Goal: Contribute content: Contribute content

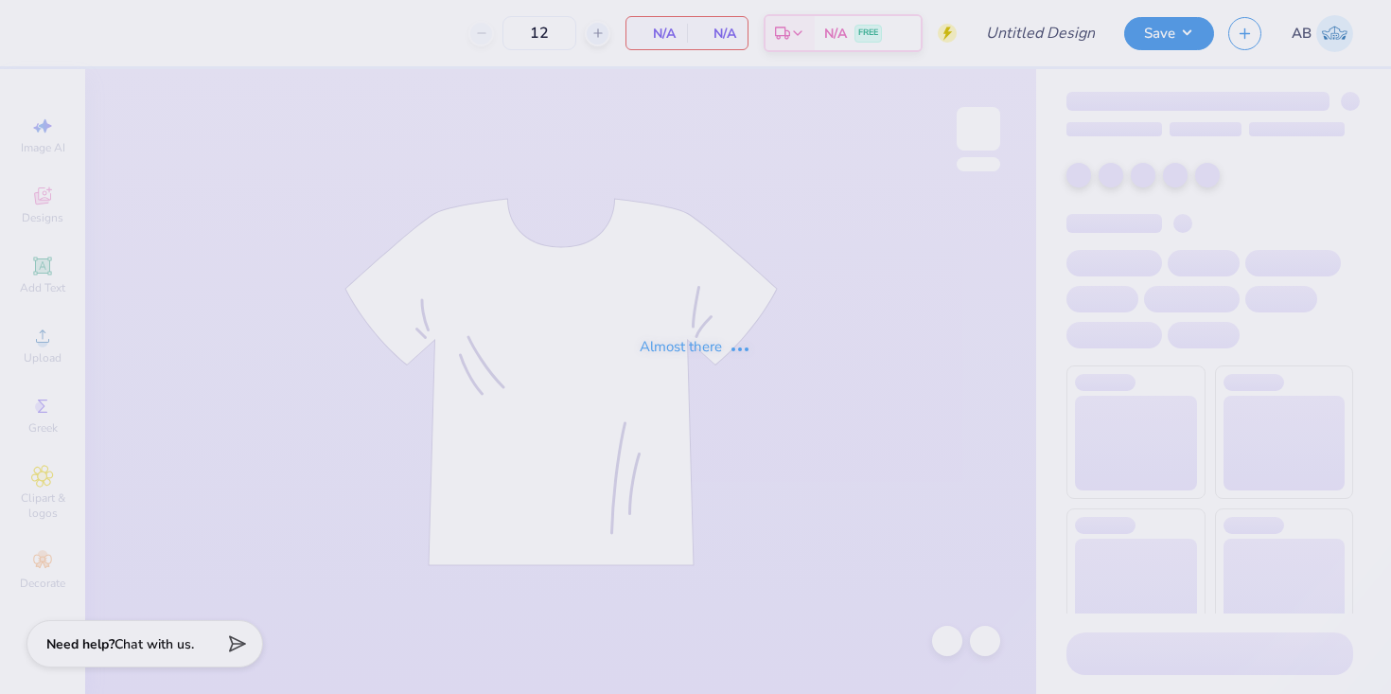
type input "Tri Delta Philanthropy Tee"
type input "100"
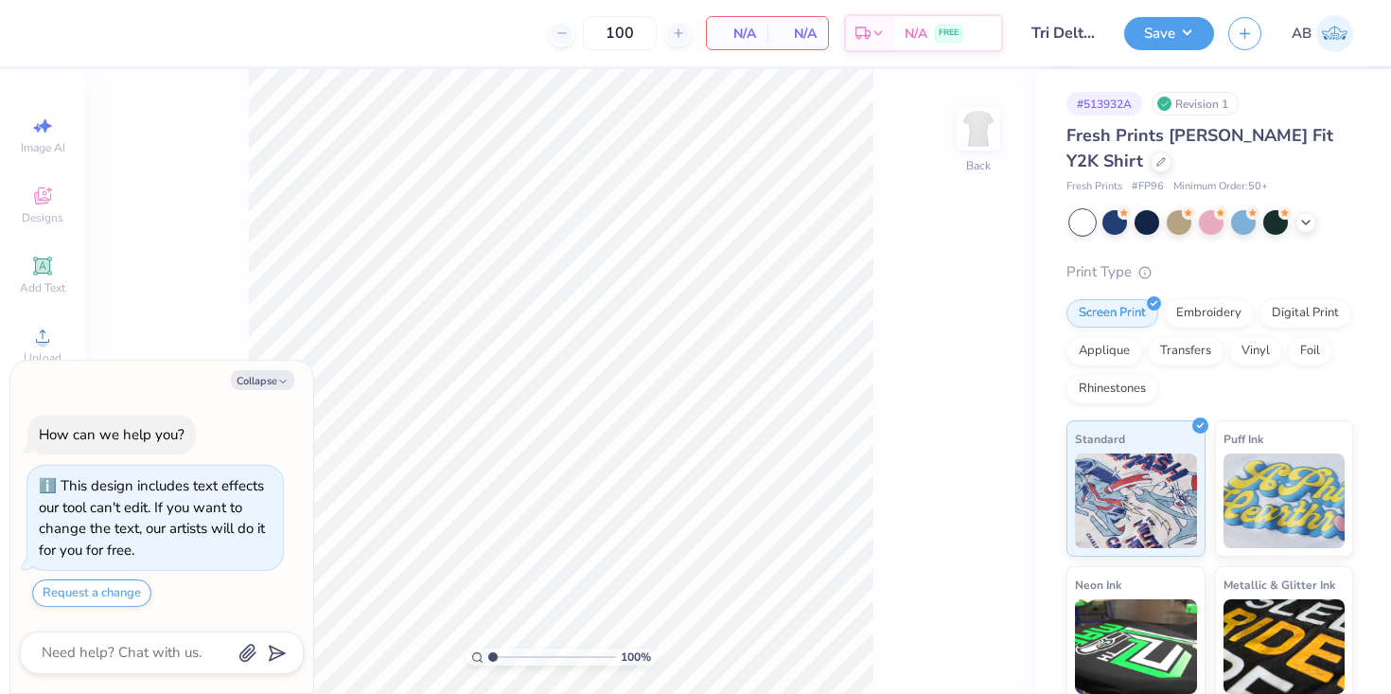
scroll to position [53, 0]
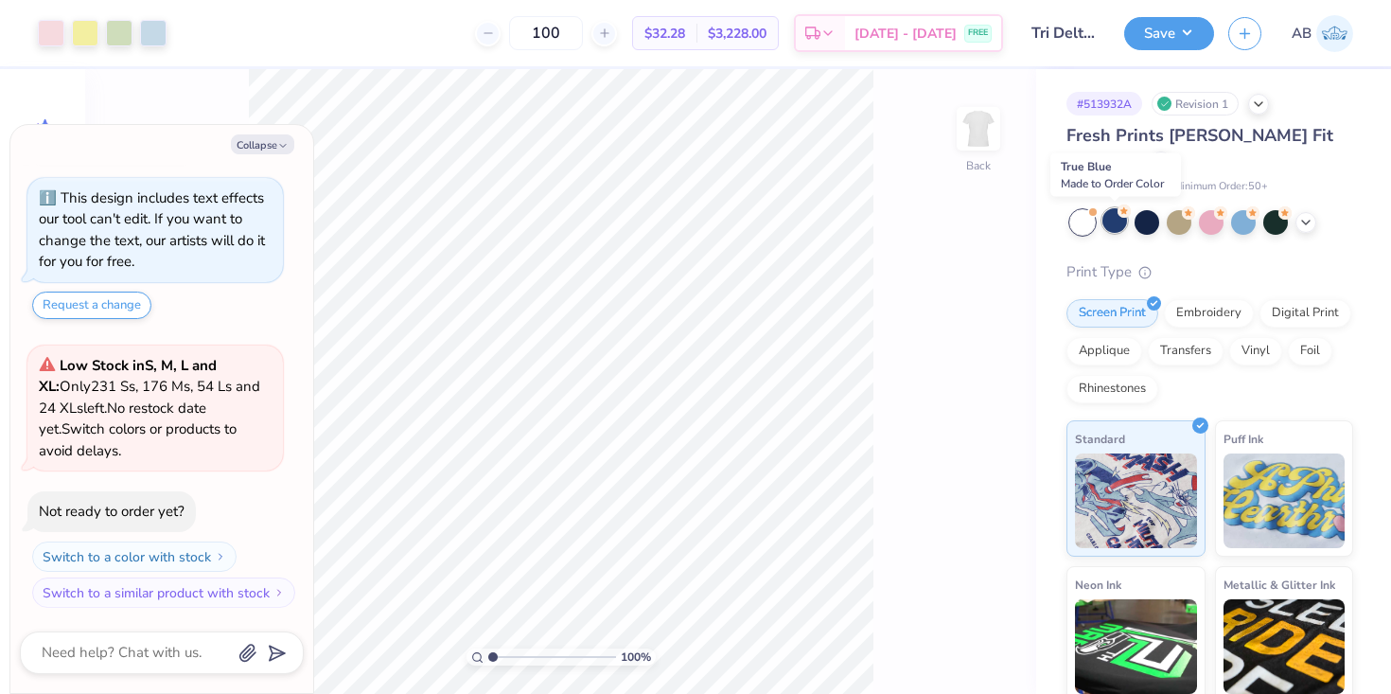
click at [1116, 230] on div at bounding box center [1114, 220] width 25 height 25
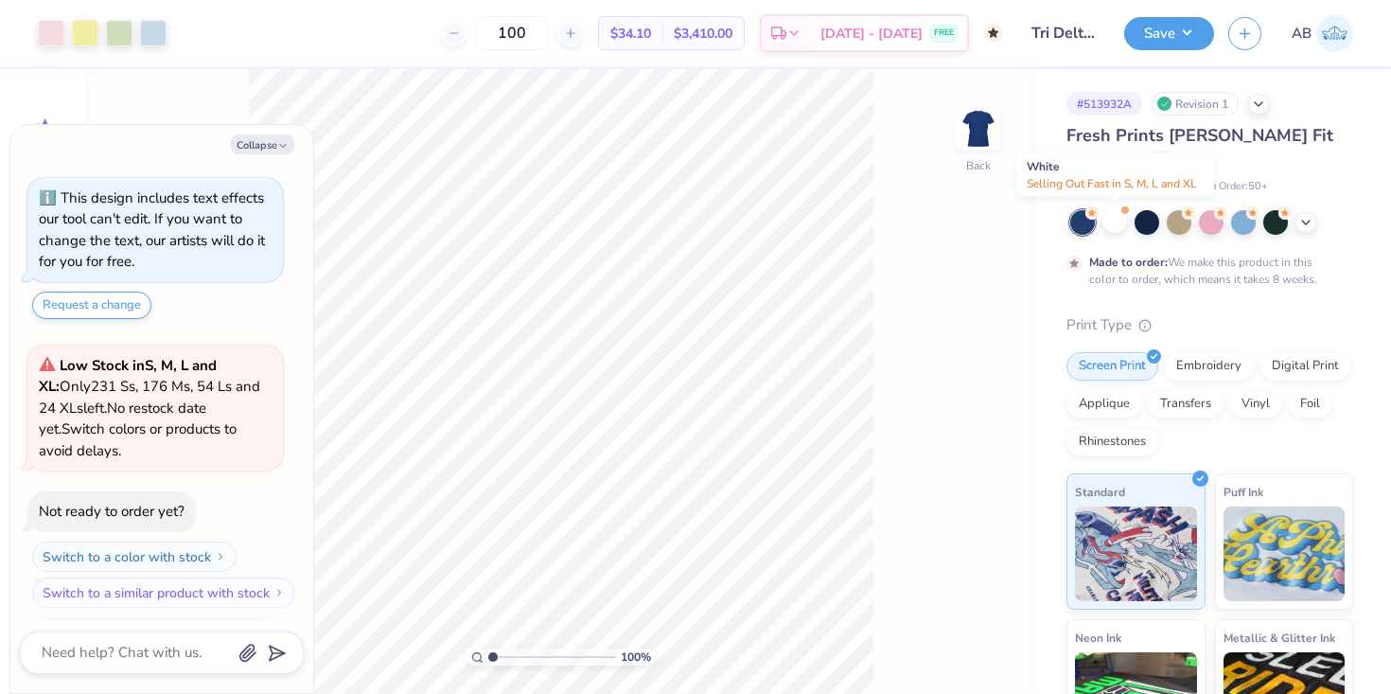
scroll to position [232, 0]
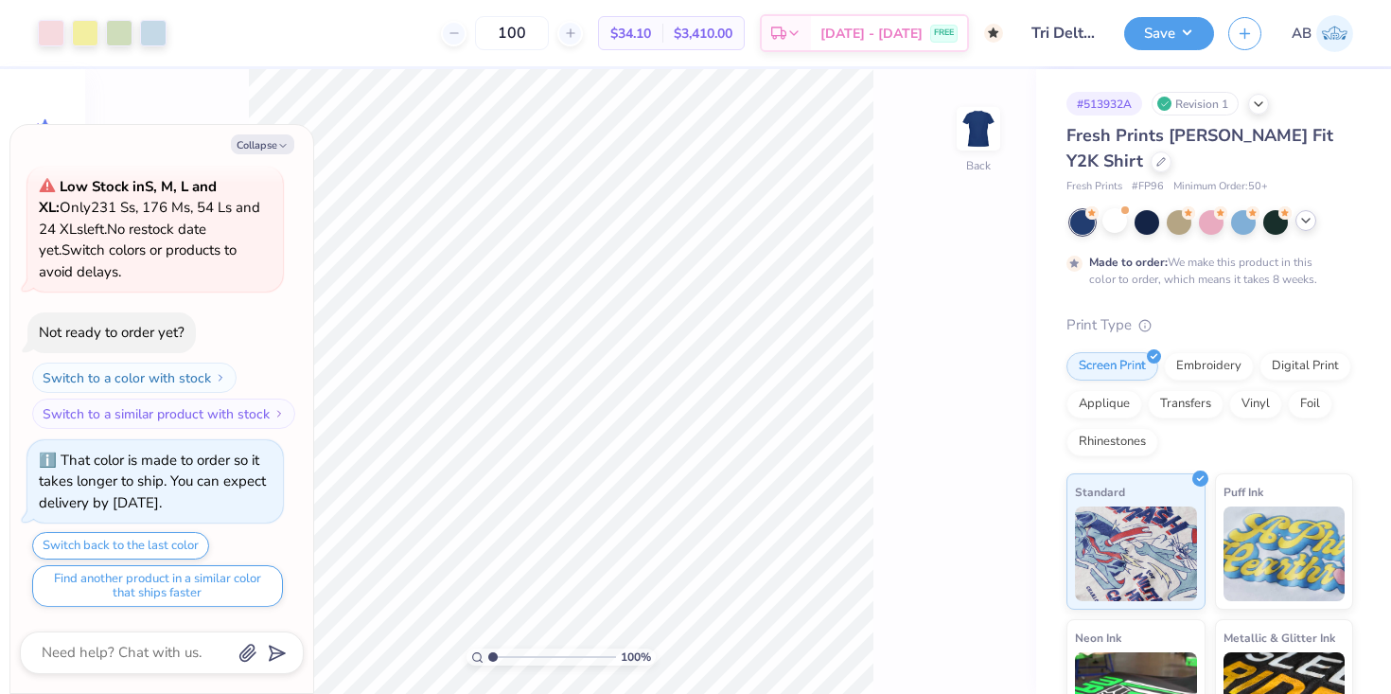
click at [1309, 220] on icon at bounding box center [1305, 220] width 15 height 15
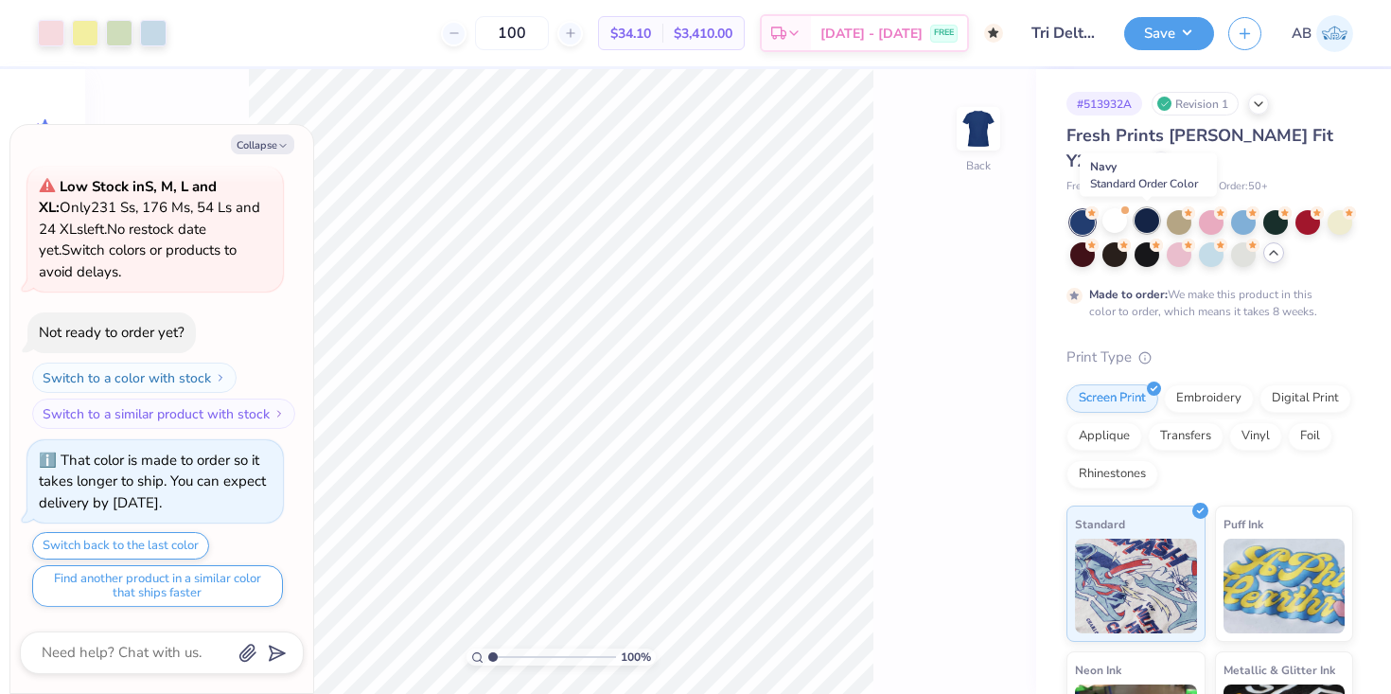
click at [1145, 225] on div at bounding box center [1146, 220] width 25 height 25
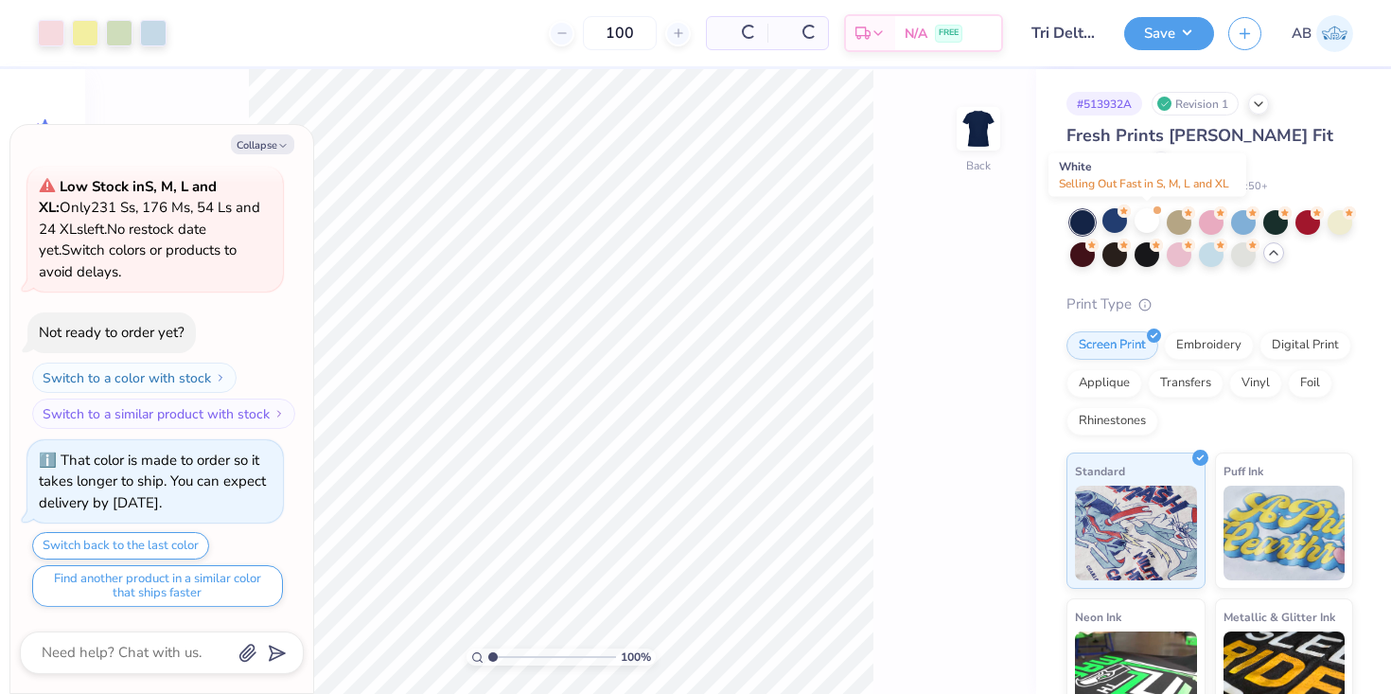
scroll to position [347, 0]
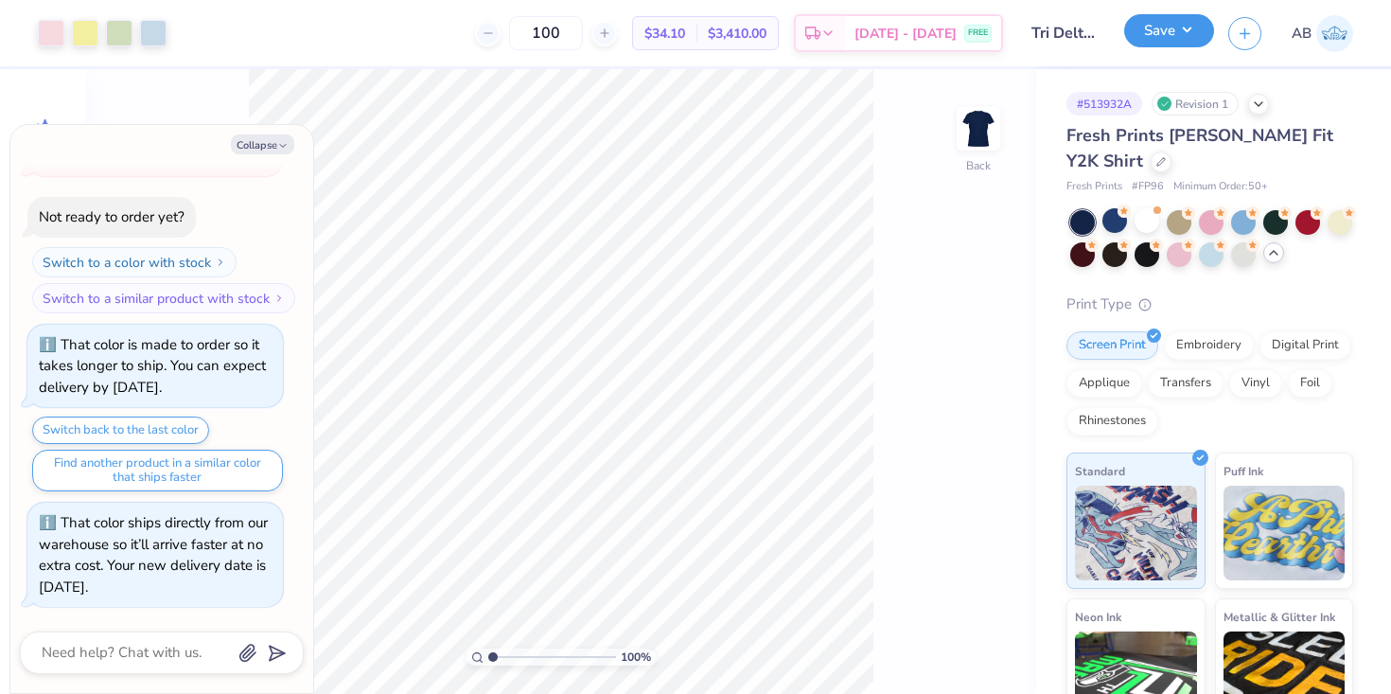
click at [1175, 29] on button "Save" at bounding box center [1169, 30] width 90 height 33
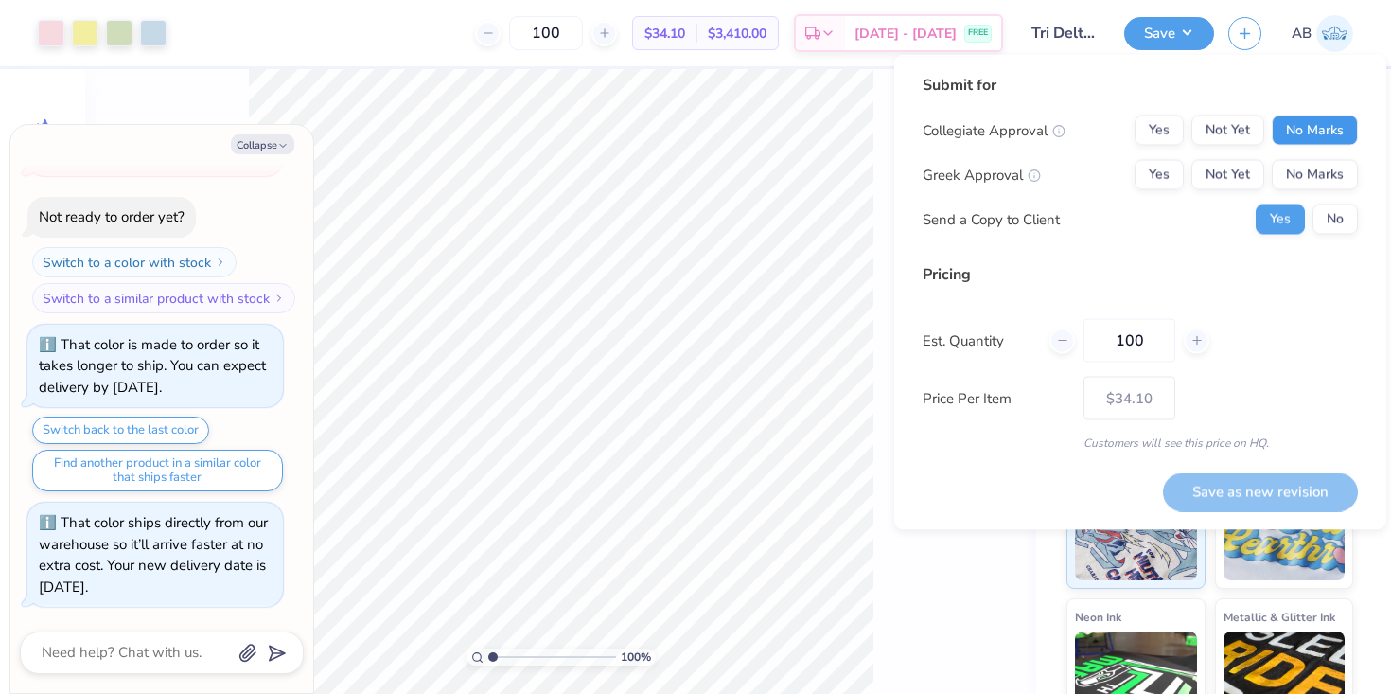
click at [1303, 128] on button "No Marks" at bounding box center [1315, 130] width 86 height 30
click at [1249, 172] on button "Not Yet" at bounding box center [1227, 175] width 73 height 30
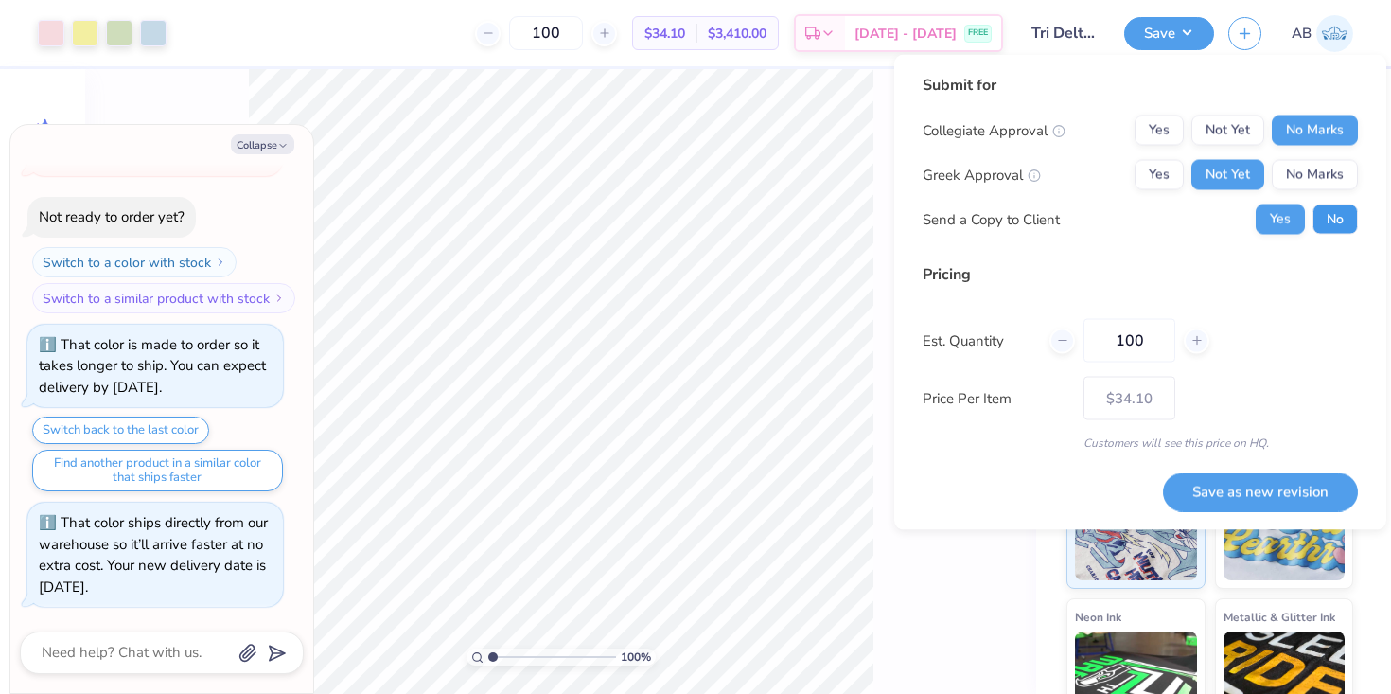
click at [1335, 212] on button "No" at bounding box center [1334, 219] width 45 height 30
type textarea "x"
click at [1248, 485] on button "Save as new revision" at bounding box center [1260, 491] width 195 height 39
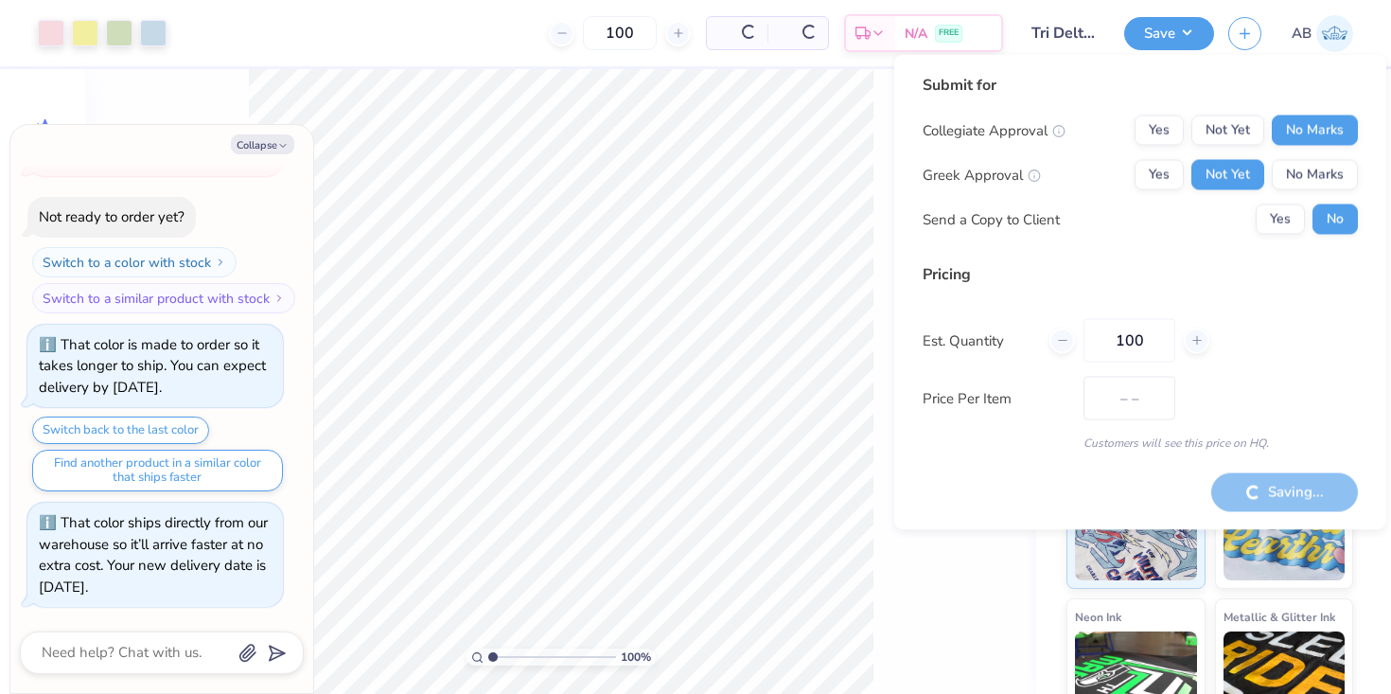
type input "$34.10"
type textarea "x"
